Goal: Transaction & Acquisition: Obtain resource

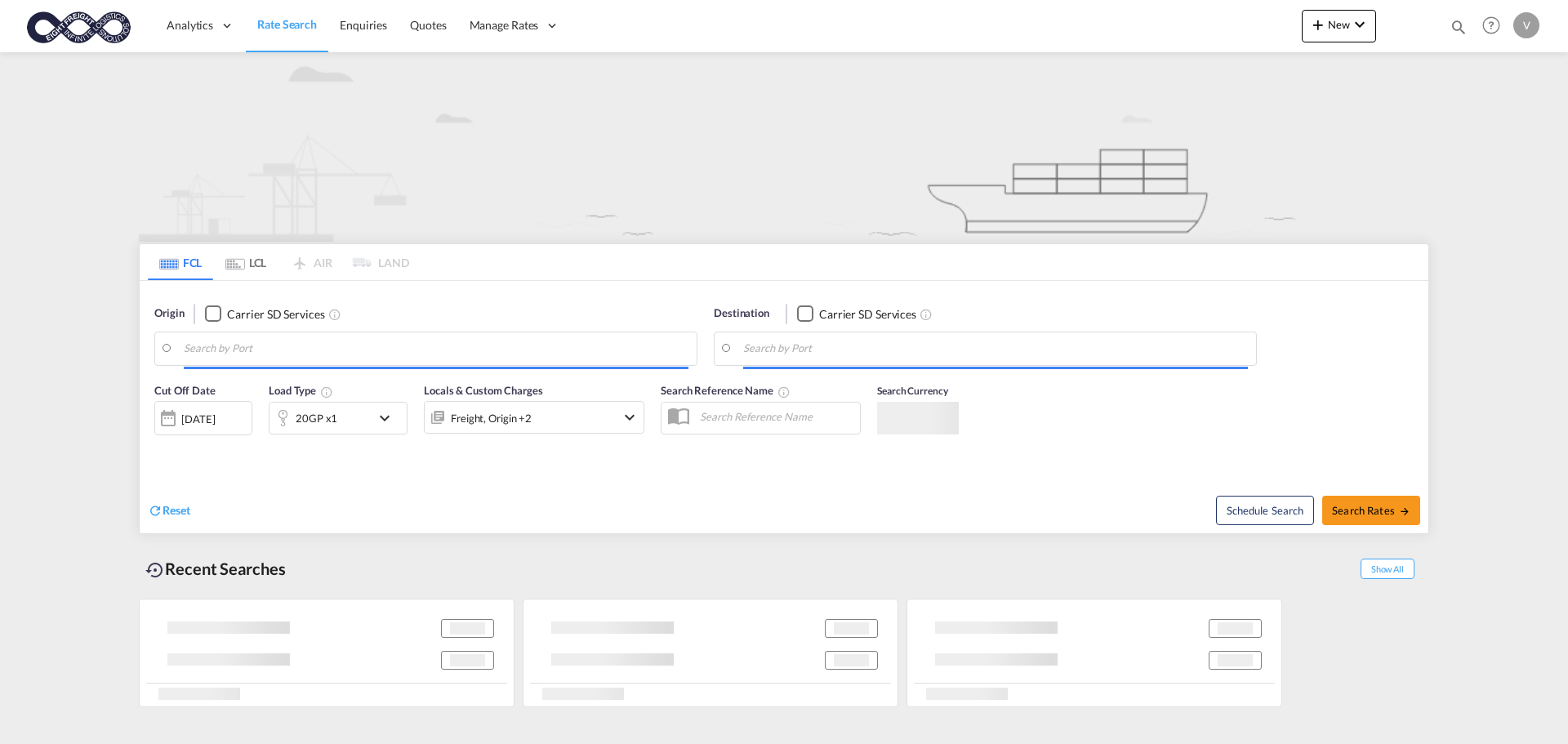
type input "[GEOGRAPHIC_DATA], [GEOGRAPHIC_DATA]"
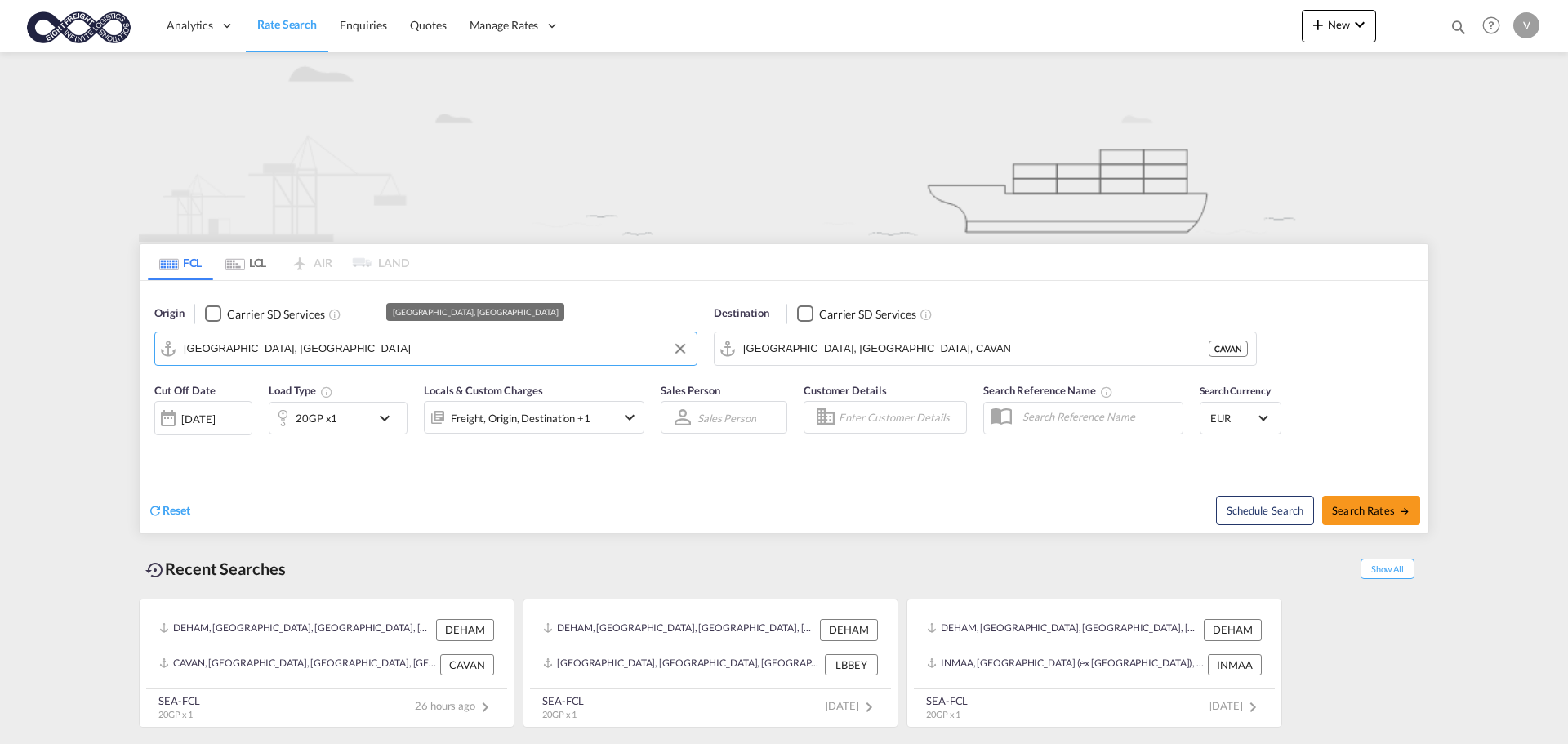
drag, startPoint x: 332, startPoint y: 341, endPoint x: 307, endPoint y: 351, distance: 26.9
click at [288, 351] on input "[GEOGRAPHIC_DATA], [GEOGRAPHIC_DATA]" at bounding box center [436, 349] width 504 height 25
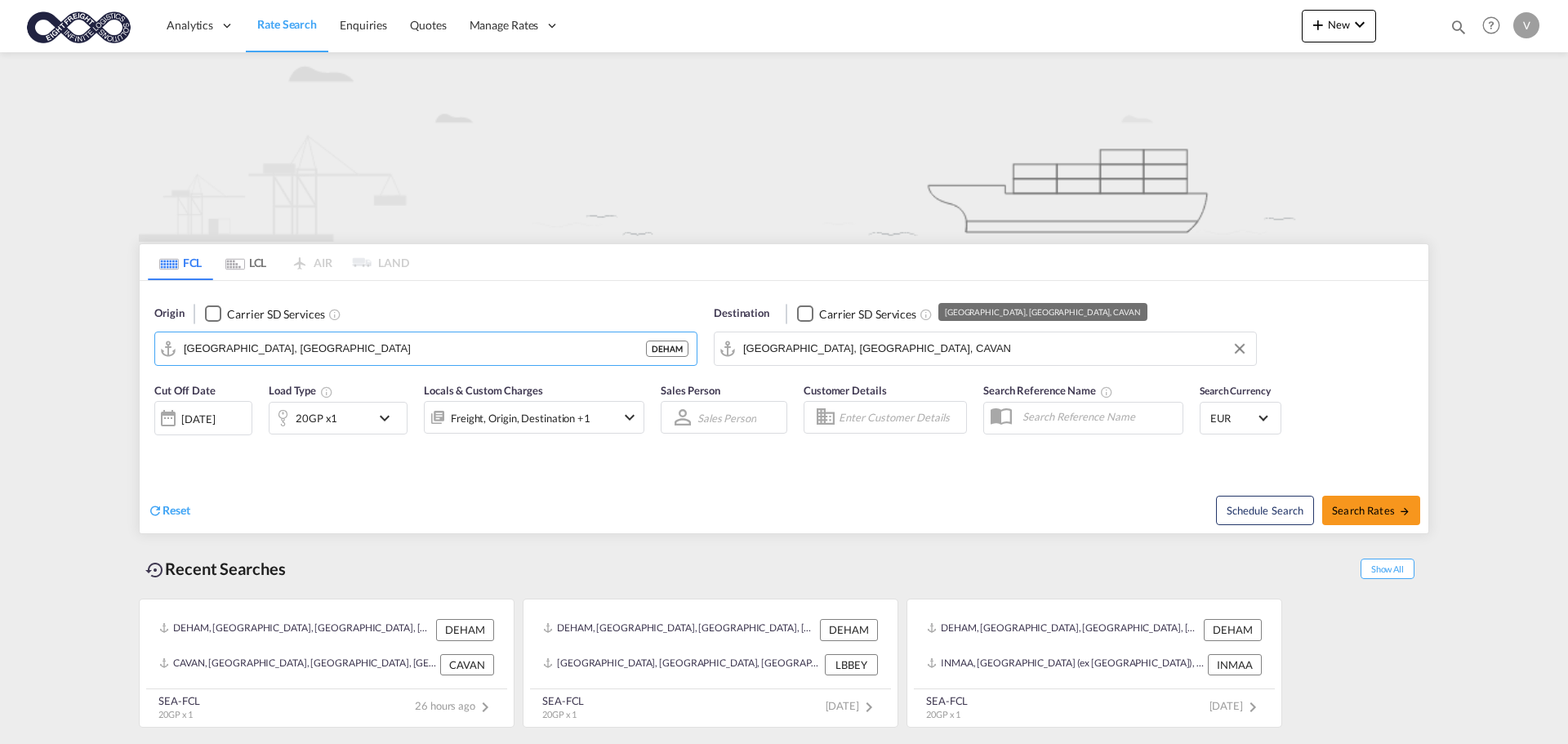
drag, startPoint x: 847, startPoint y: 346, endPoint x: 680, endPoint y: 339, distance: 167.1
click at [680, 340] on div "Origin Carrier SD Services [GEOGRAPHIC_DATA], DEHAM DEHAM Destination Carrier S…" at bounding box center [784, 327] width 1289 height 93
drag, startPoint x: 937, startPoint y: 350, endPoint x: 684, endPoint y: 351, distance: 253.0
click at [685, 351] on div "Origin Carrier SD Services [GEOGRAPHIC_DATA], DEHAM DEHAM Destination Carrier S…" at bounding box center [784, 327] width 1289 height 93
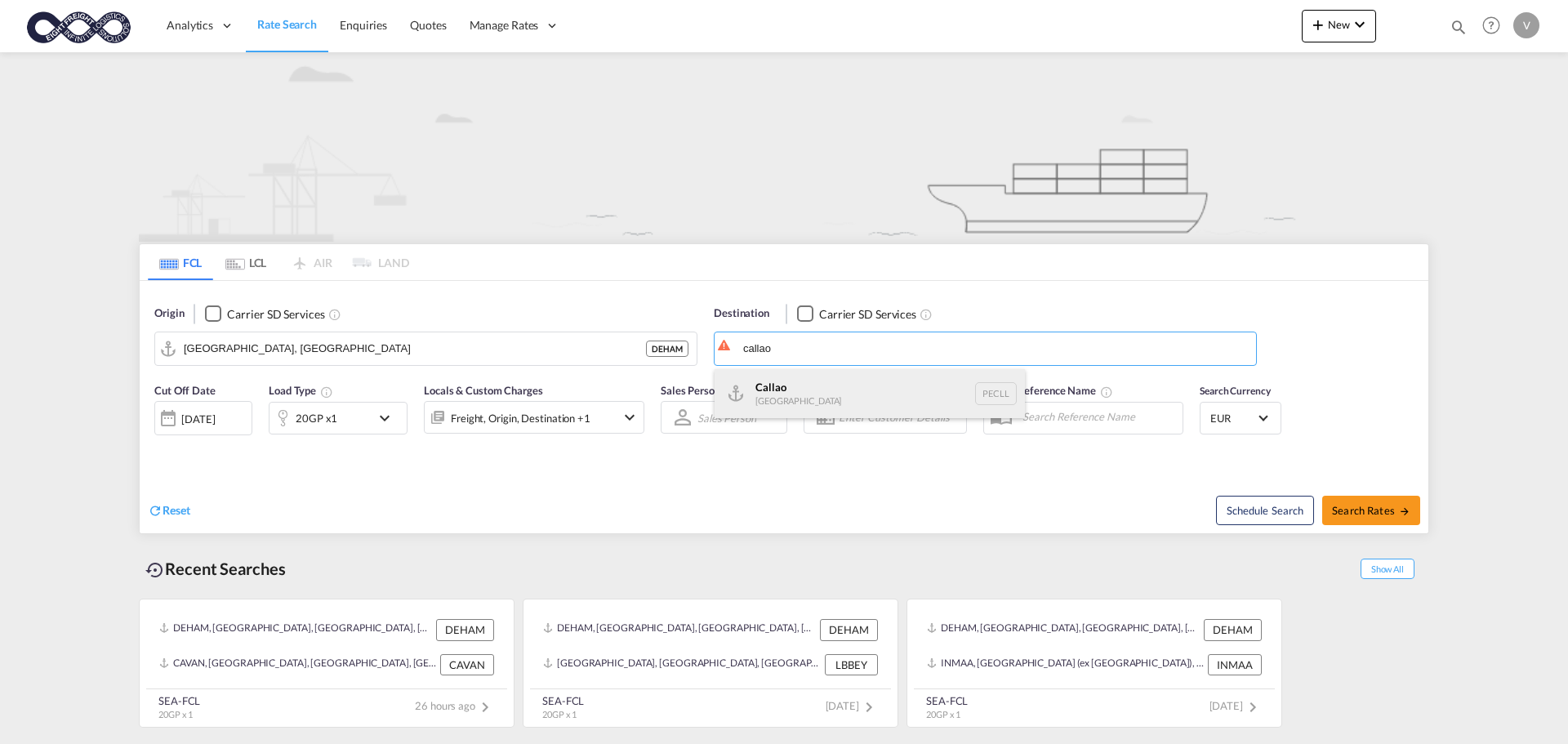
click at [776, 383] on div "Callao [GEOGRAPHIC_DATA] PECLL" at bounding box center [869, 394] width 310 height 49
type input "Callao, PECLL"
click at [1365, 513] on span "Search Rates" at bounding box center [1371, 510] width 78 height 13
type input "DEHAM to PECLL / [DATE]"
